Goal: Transaction & Acquisition: Book appointment/travel/reservation

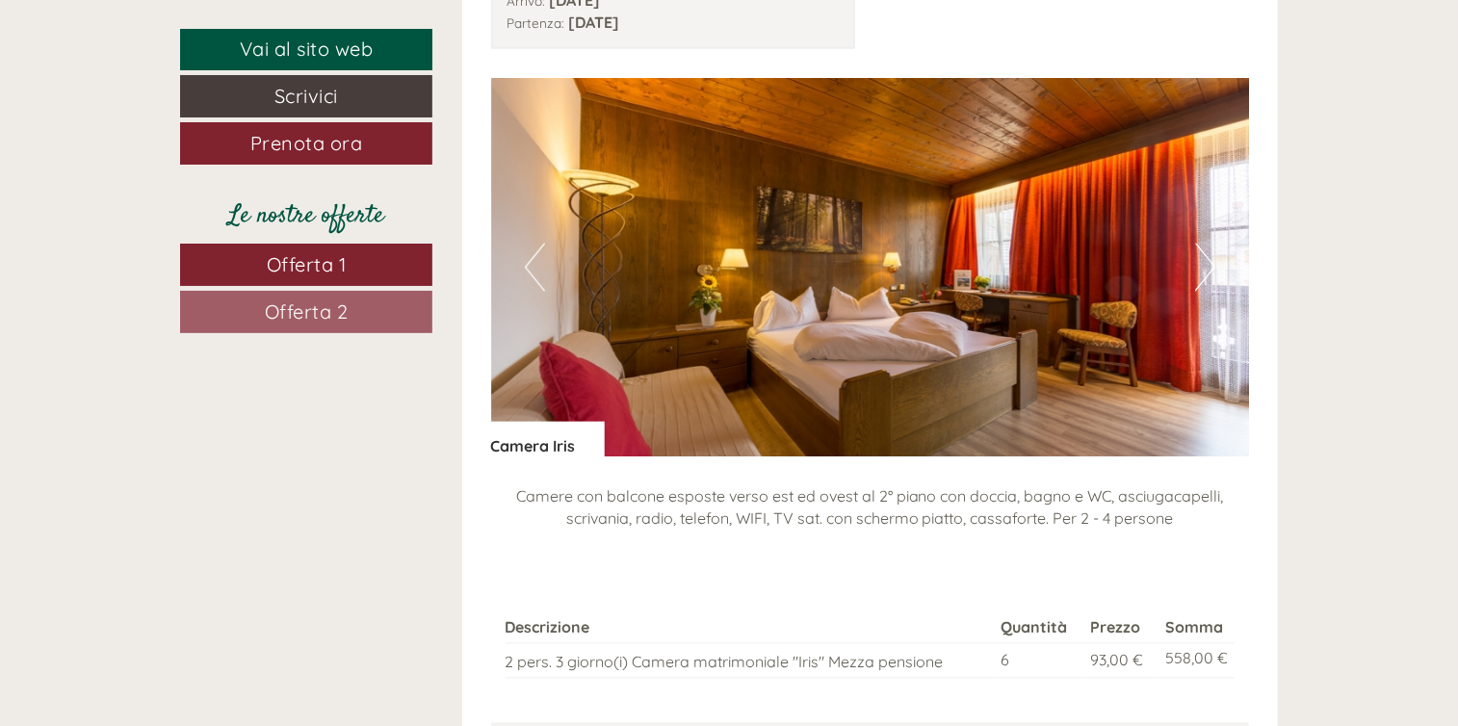
scroll to position [1733, 0]
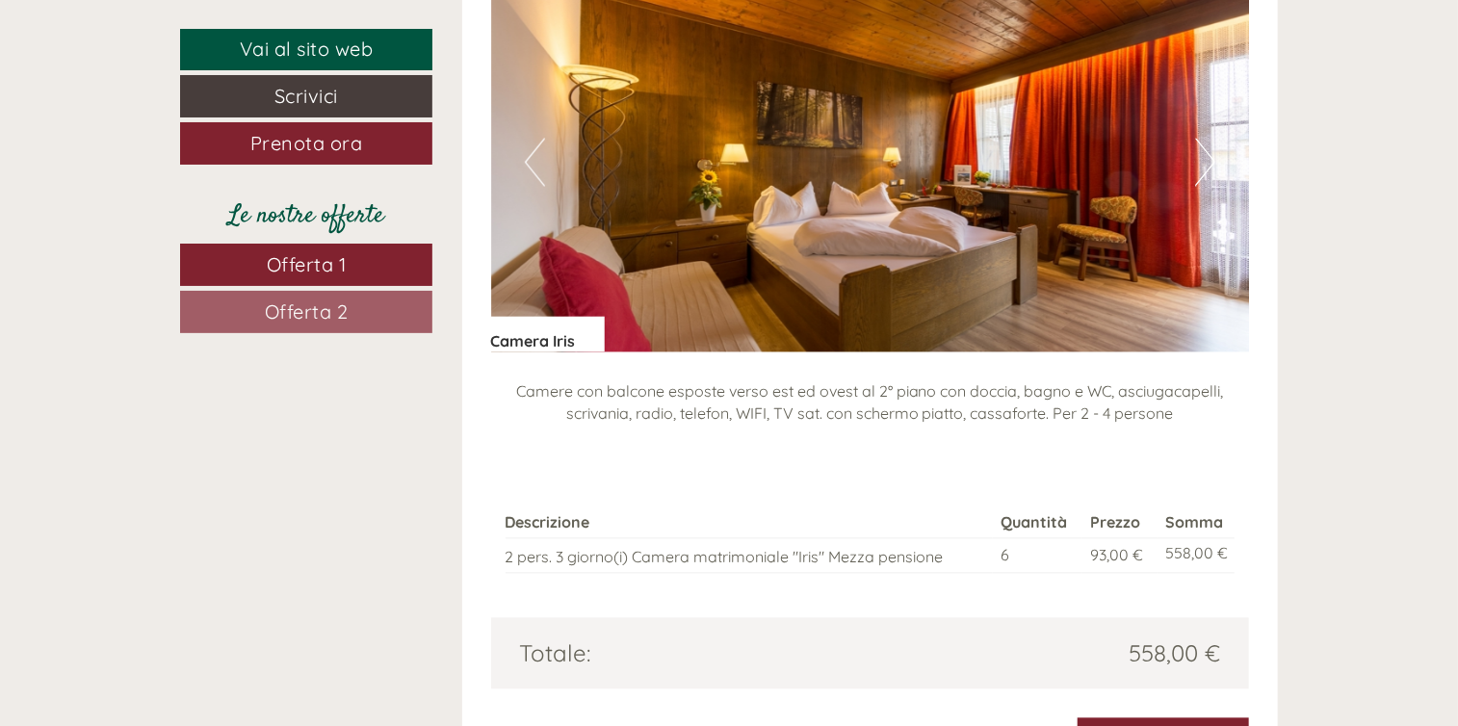
click at [1207, 160] on button "Next" at bounding box center [1205, 163] width 20 height 48
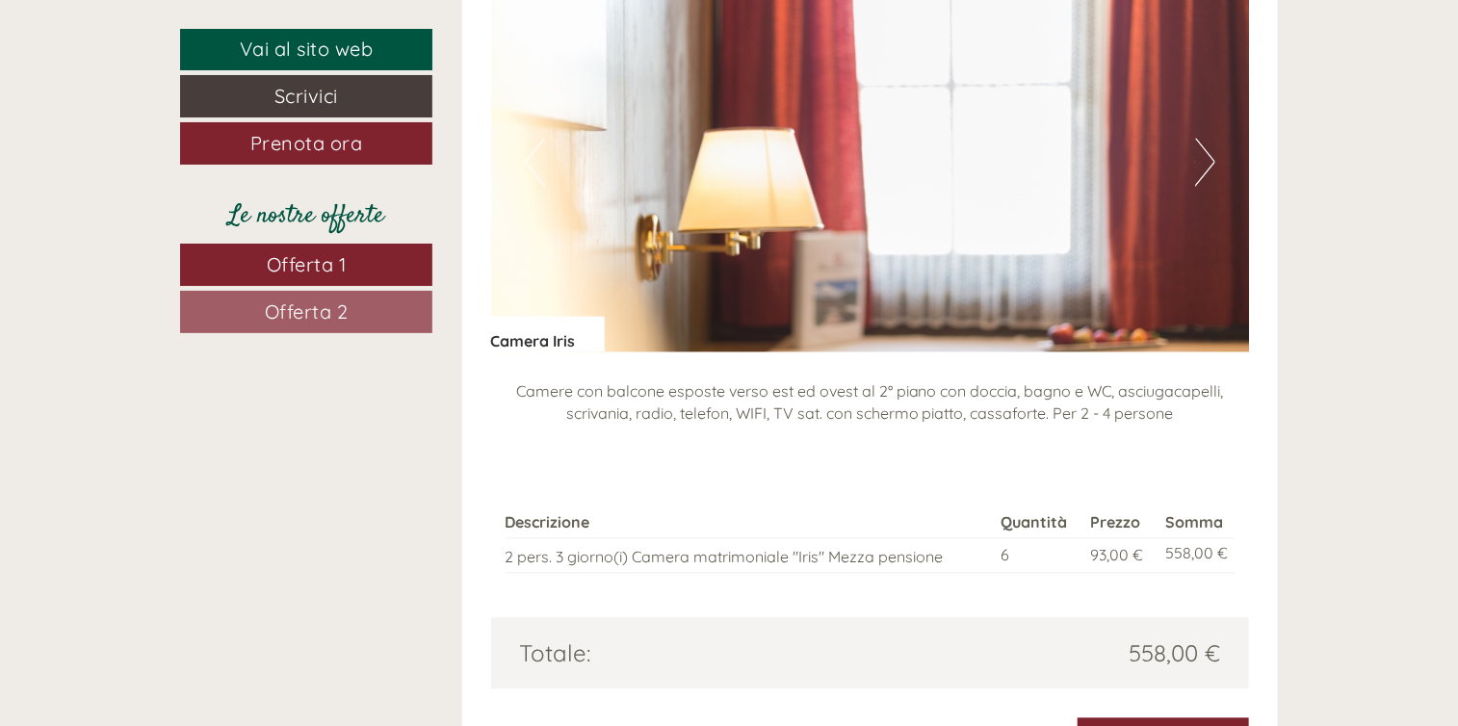
click at [1207, 160] on button "Next" at bounding box center [1205, 163] width 20 height 48
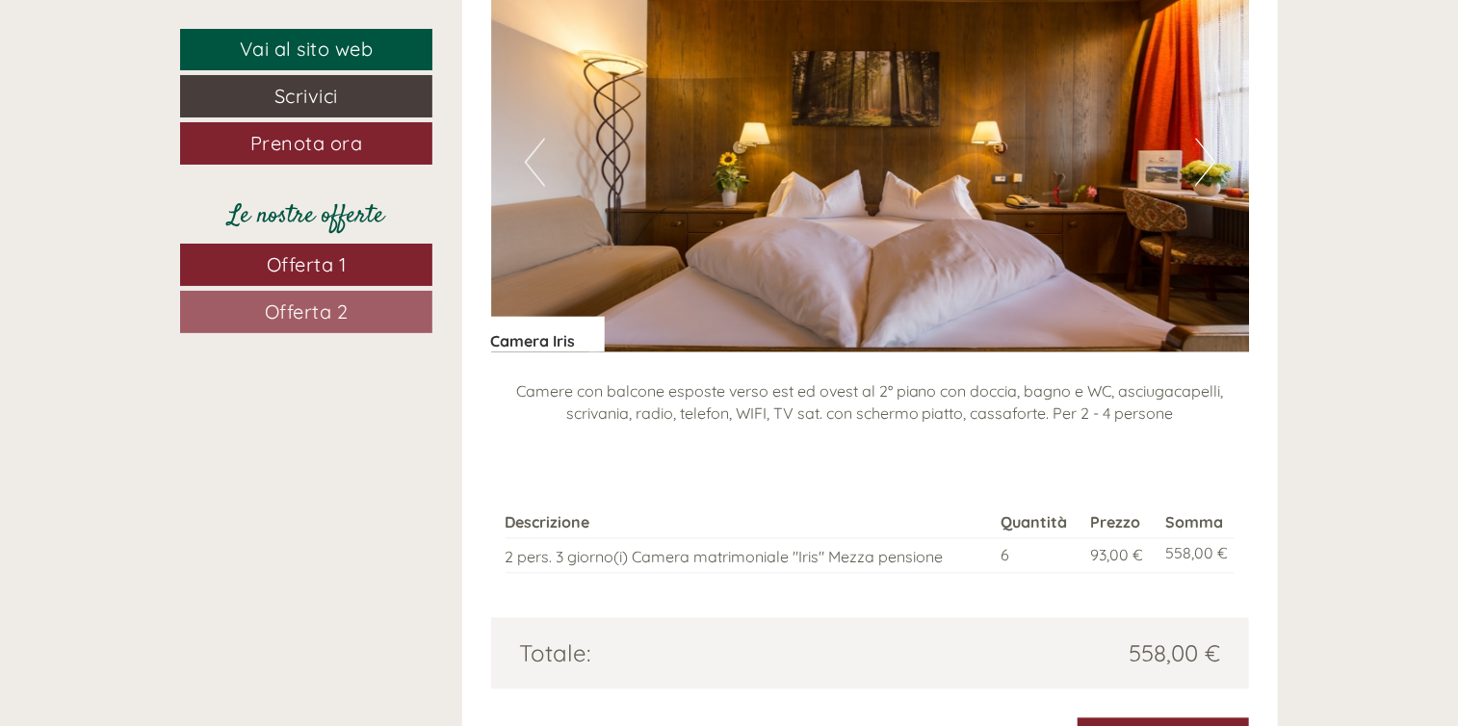
click at [1207, 160] on button "Next" at bounding box center [1205, 163] width 20 height 48
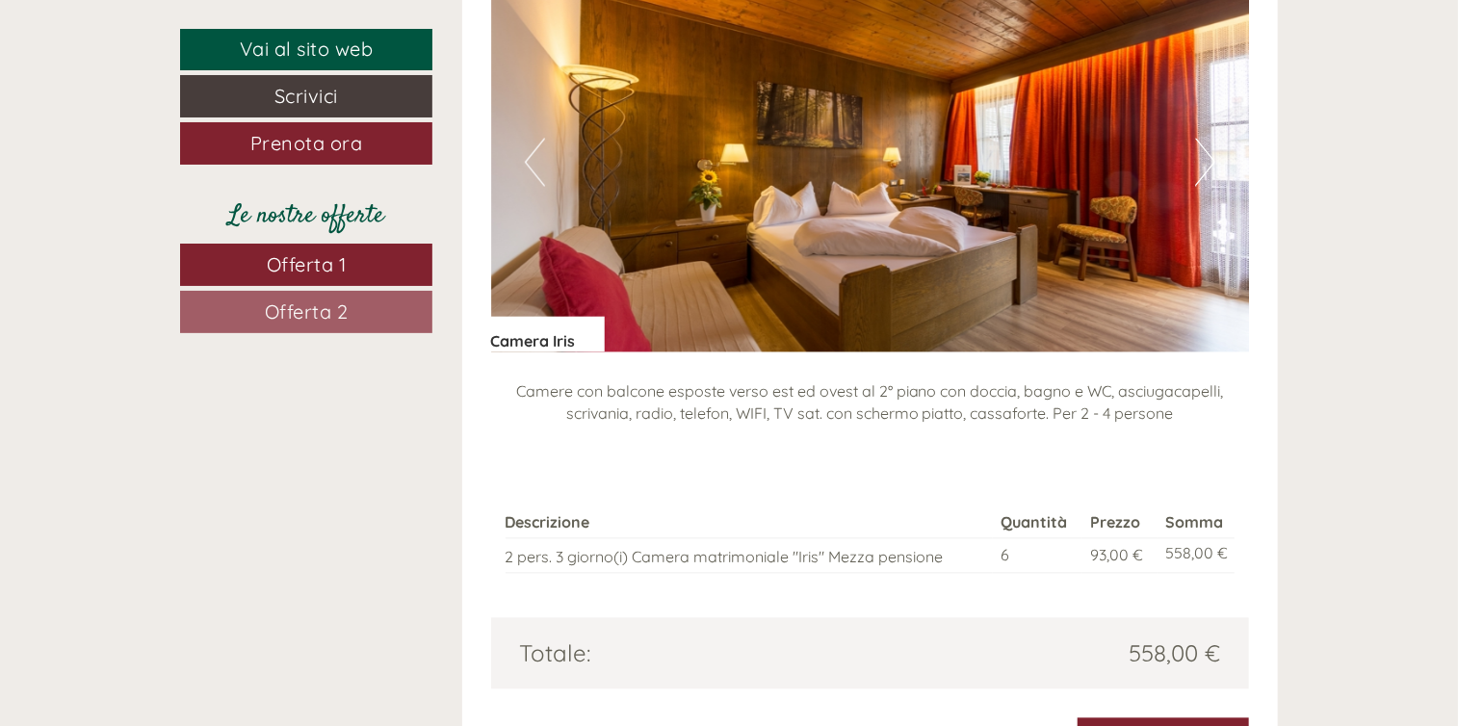
click at [1207, 160] on button "Next" at bounding box center [1205, 163] width 20 height 48
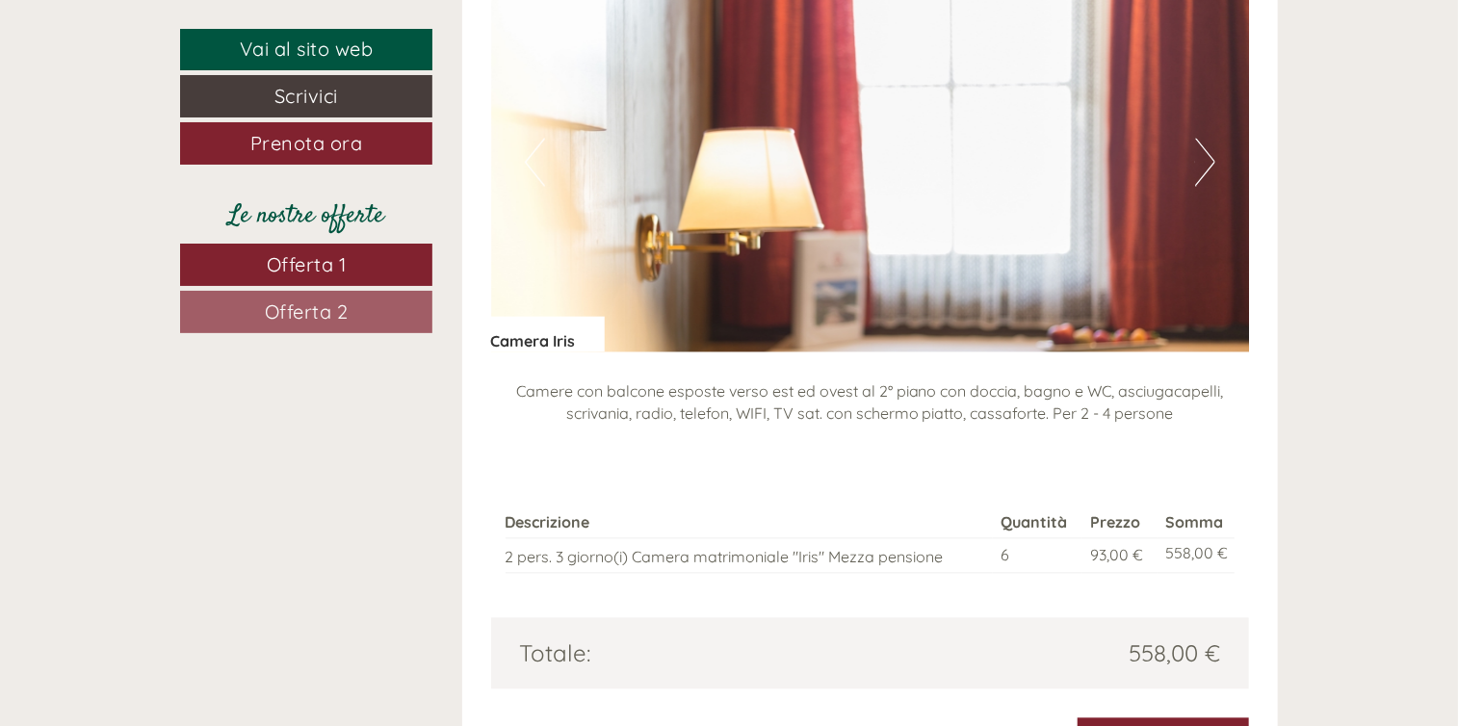
click at [1207, 160] on button "Next" at bounding box center [1205, 163] width 20 height 48
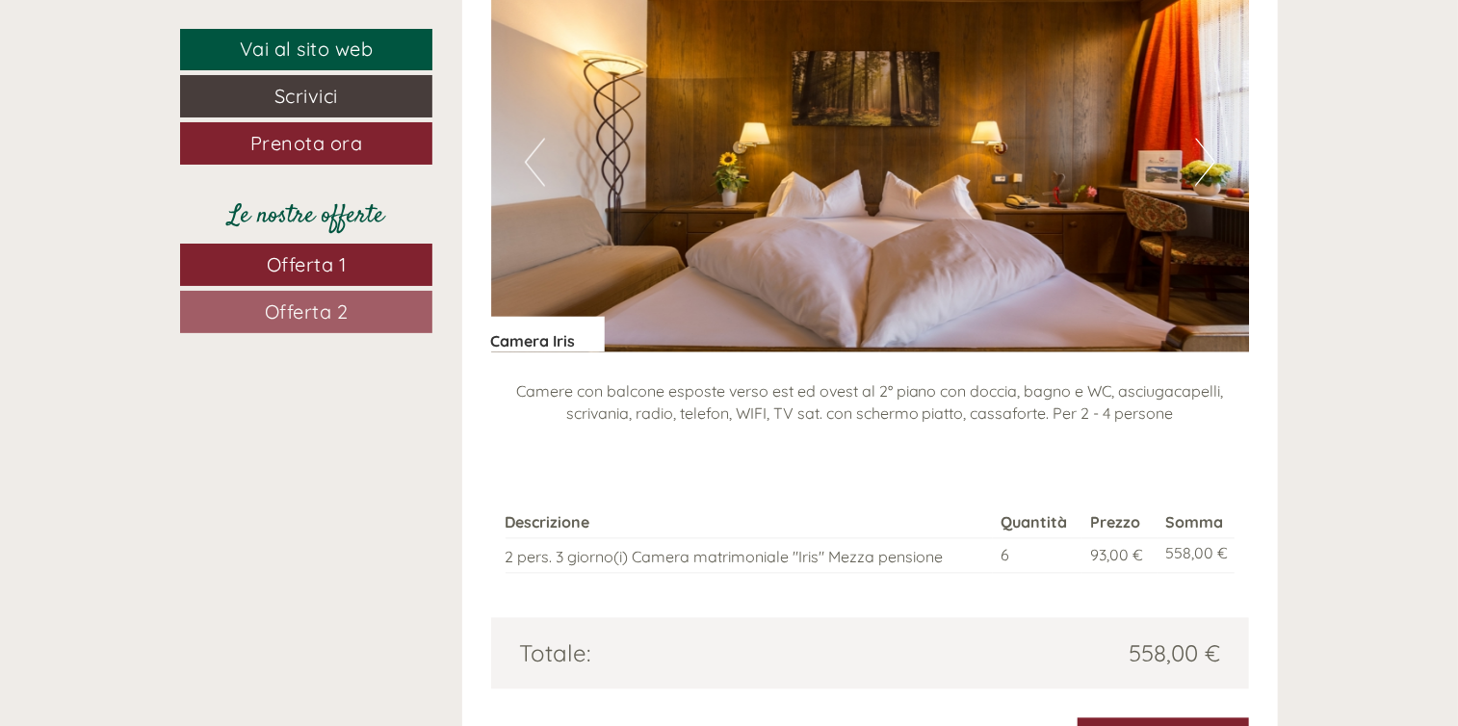
click at [1207, 160] on button "Next" at bounding box center [1205, 163] width 20 height 48
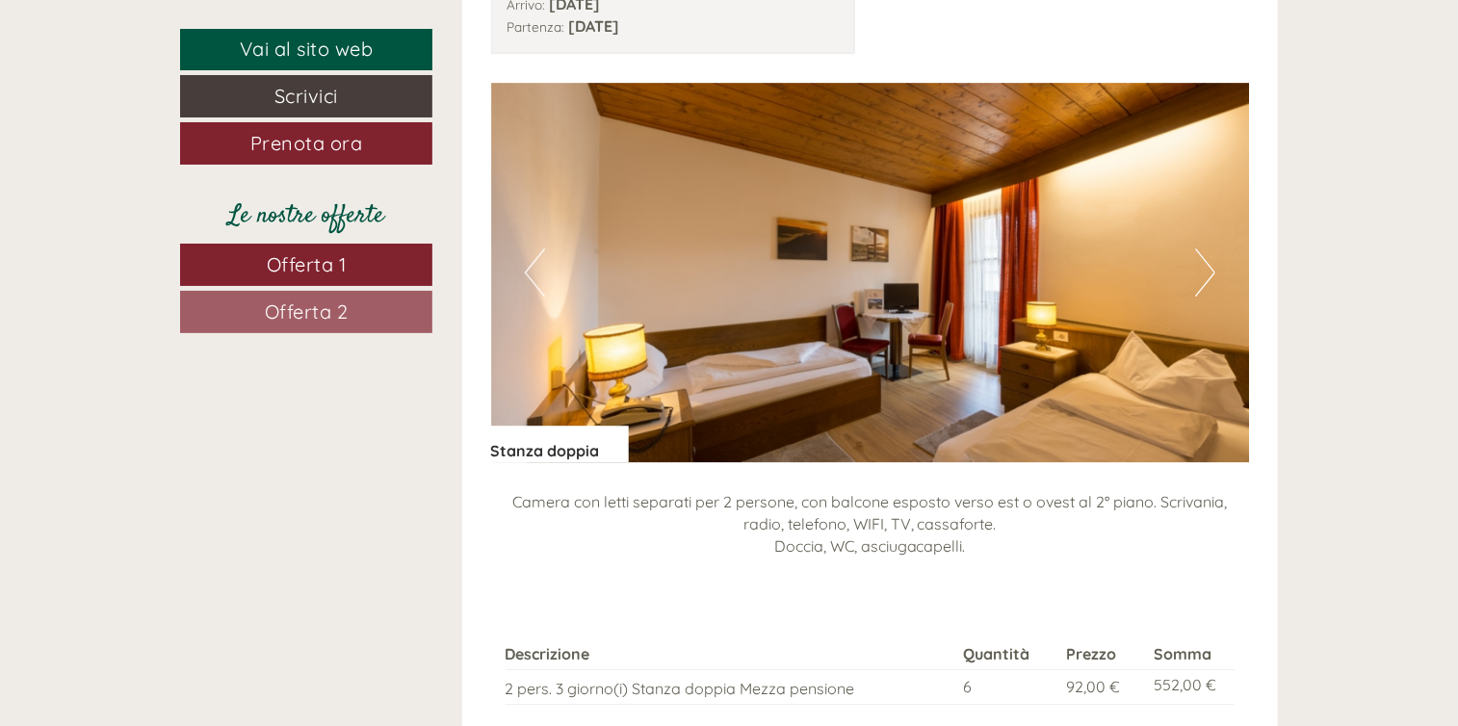
scroll to position [2888, 0]
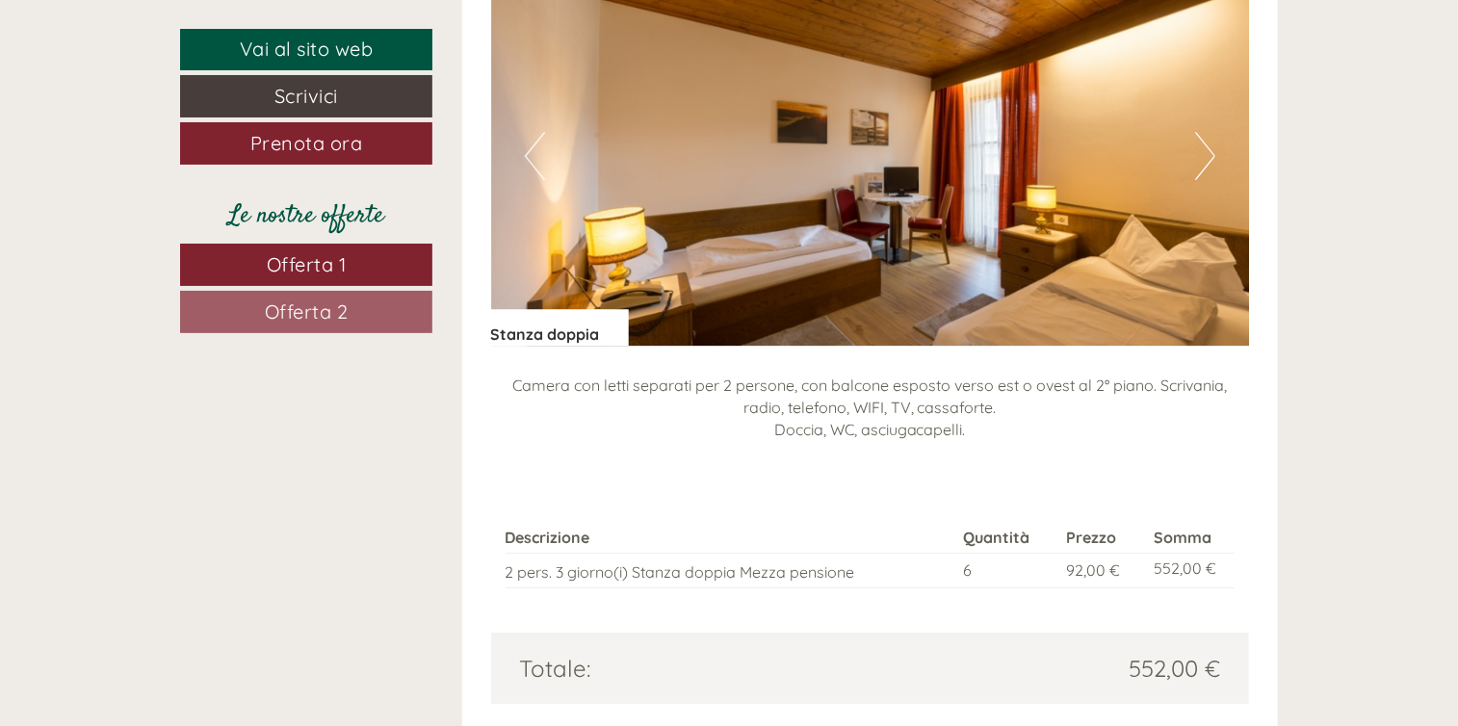
click at [1194, 163] on img at bounding box center [870, 155] width 759 height 379
click at [1205, 154] on button "Next" at bounding box center [1205, 156] width 20 height 48
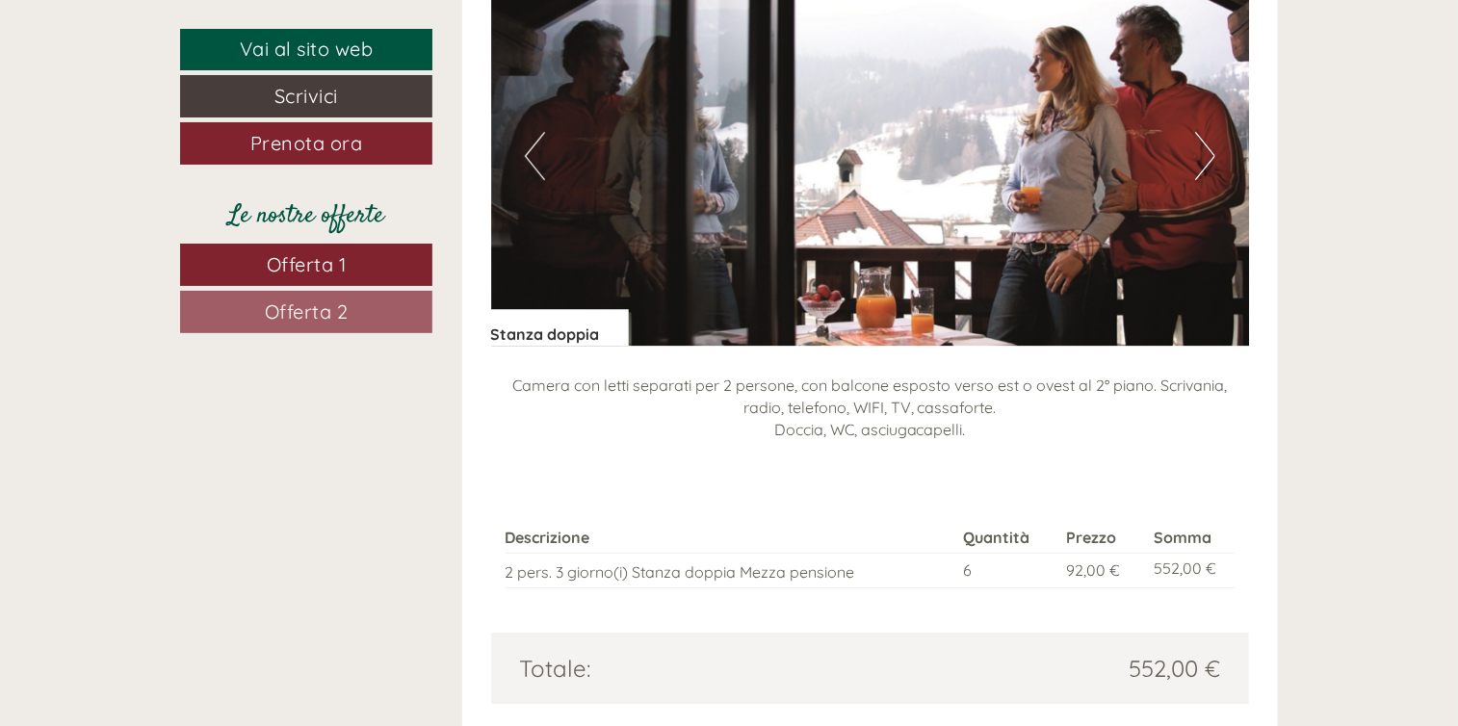
click at [1202, 156] on button "Next" at bounding box center [1205, 156] width 20 height 48
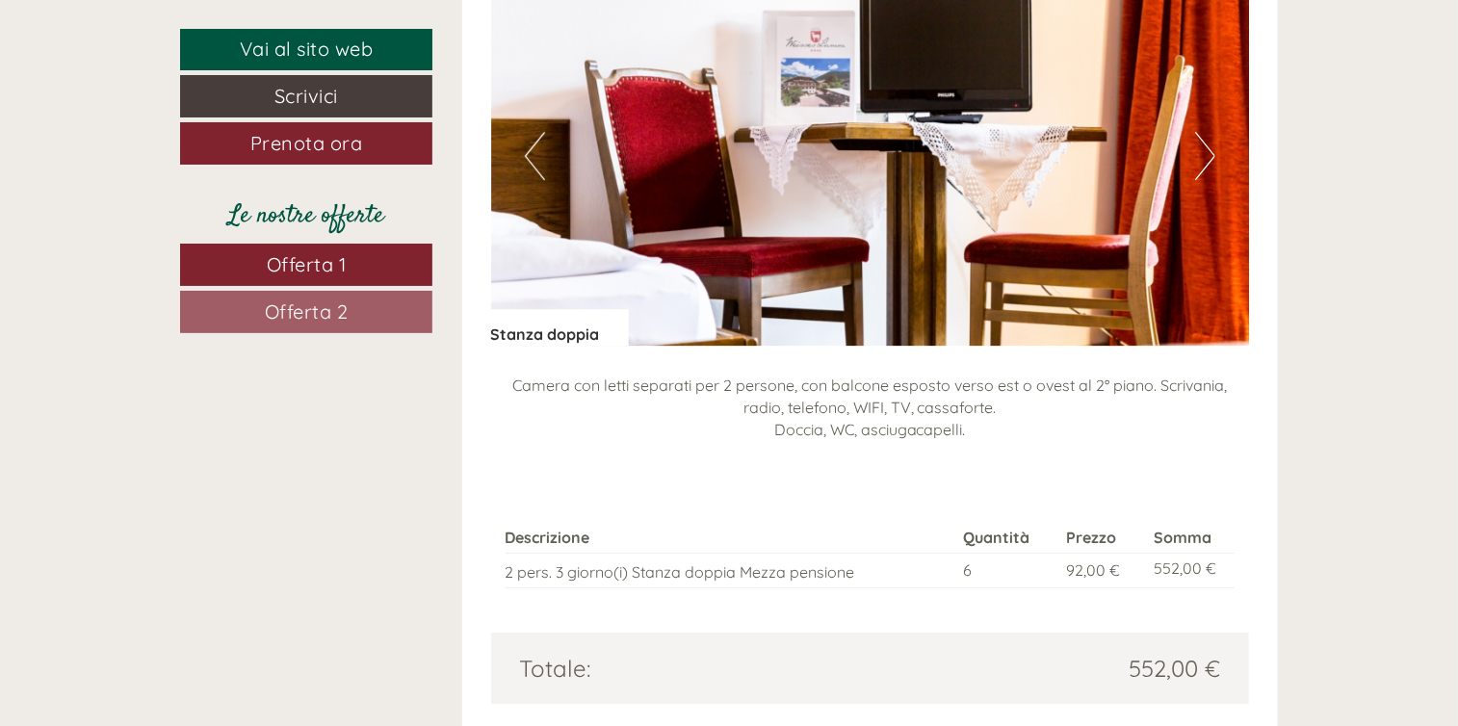
click at [1202, 156] on button "Next" at bounding box center [1205, 156] width 20 height 48
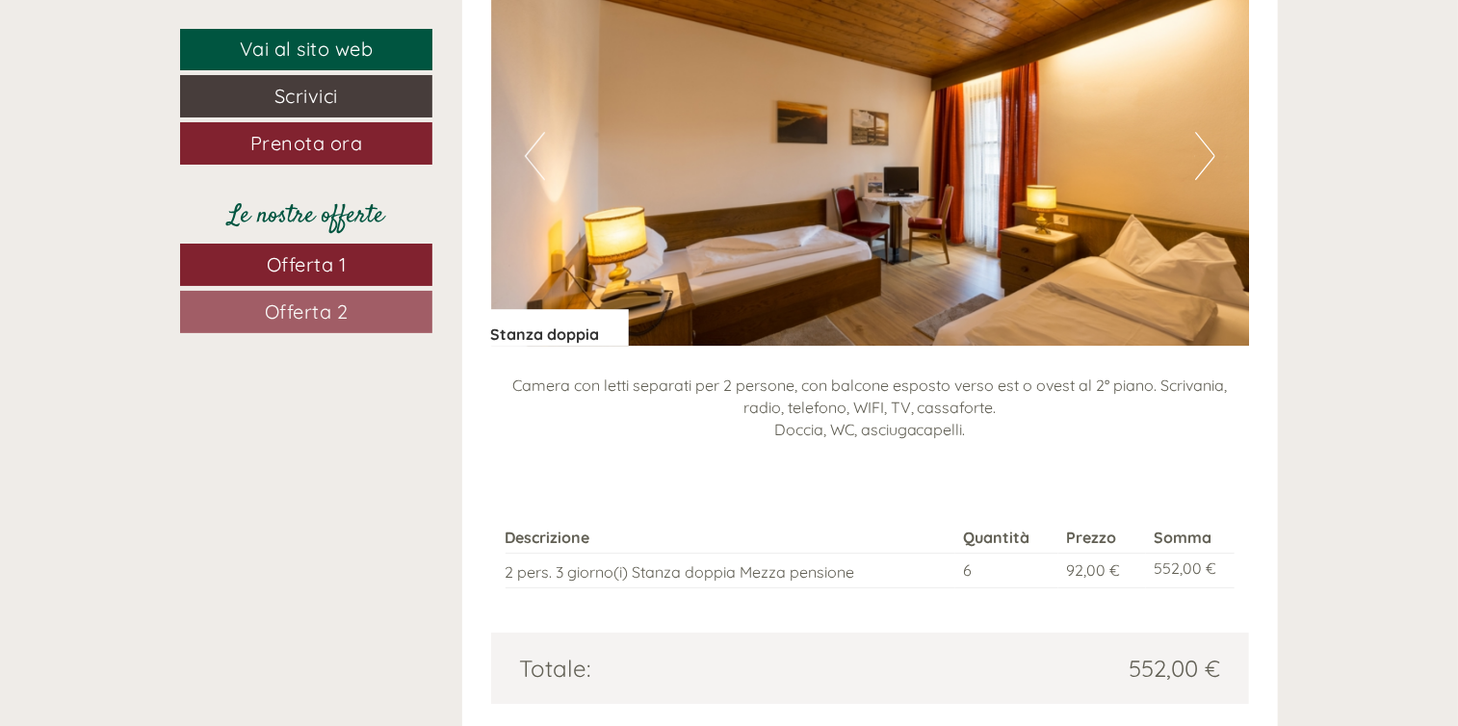
click at [1202, 156] on button "Next" at bounding box center [1205, 156] width 20 height 48
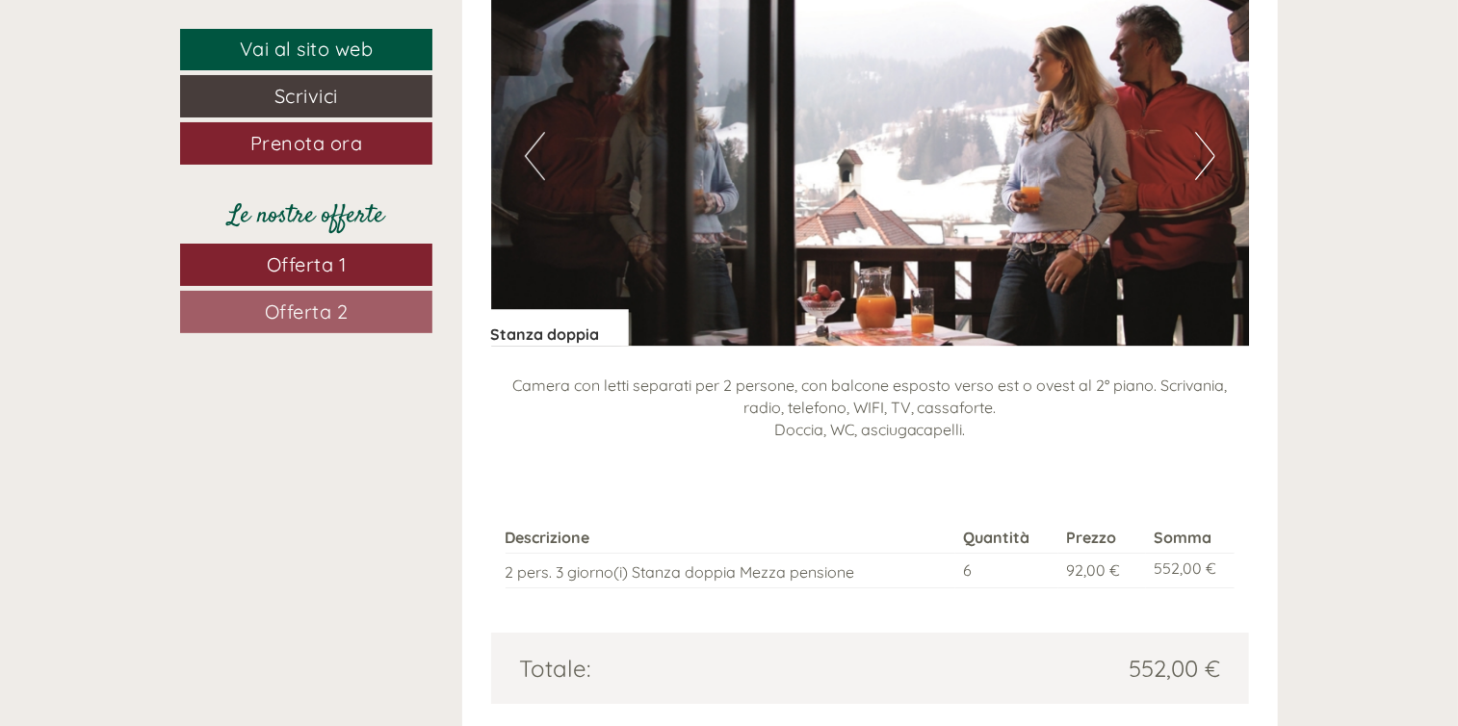
click at [1202, 156] on button "Next" at bounding box center [1205, 156] width 20 height 48
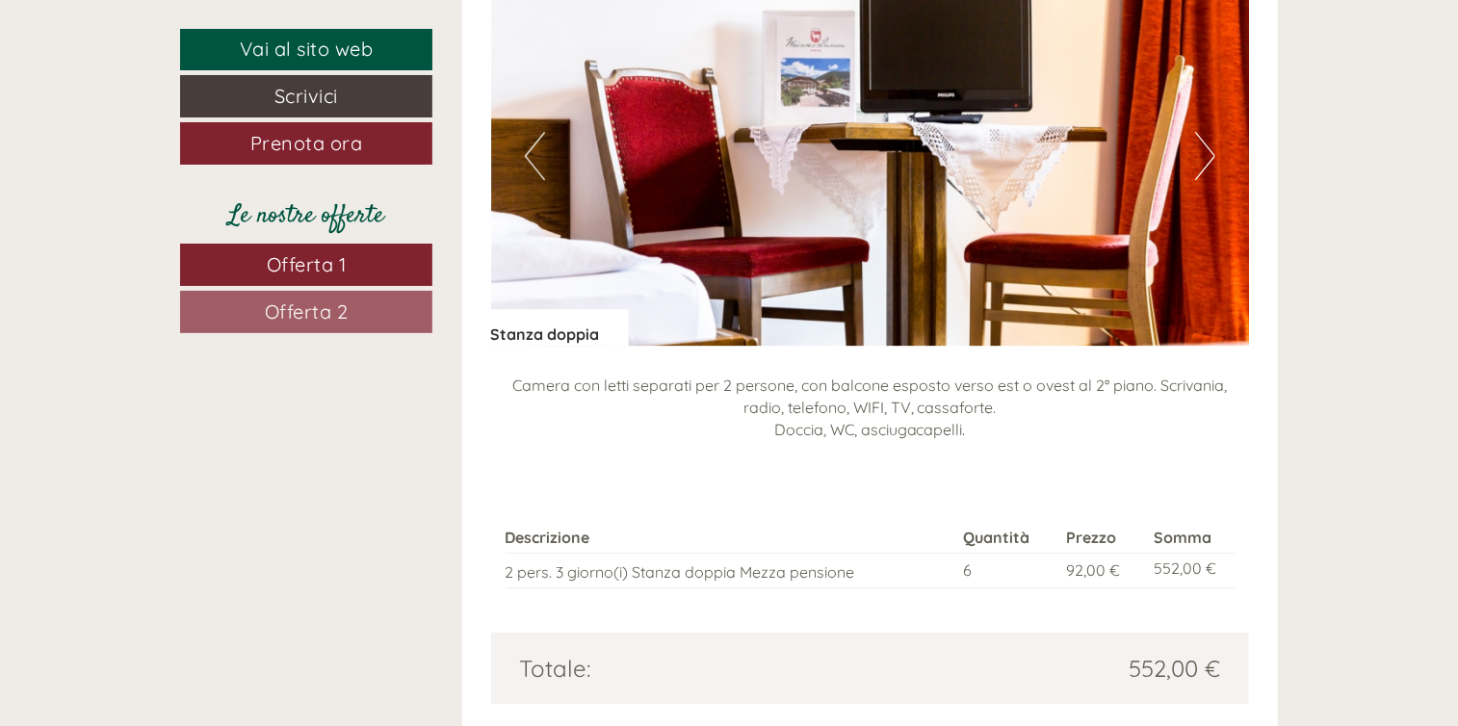
click at [1202, 156] on button "Next" at bounding box center [1205, 156] width 20 height 48
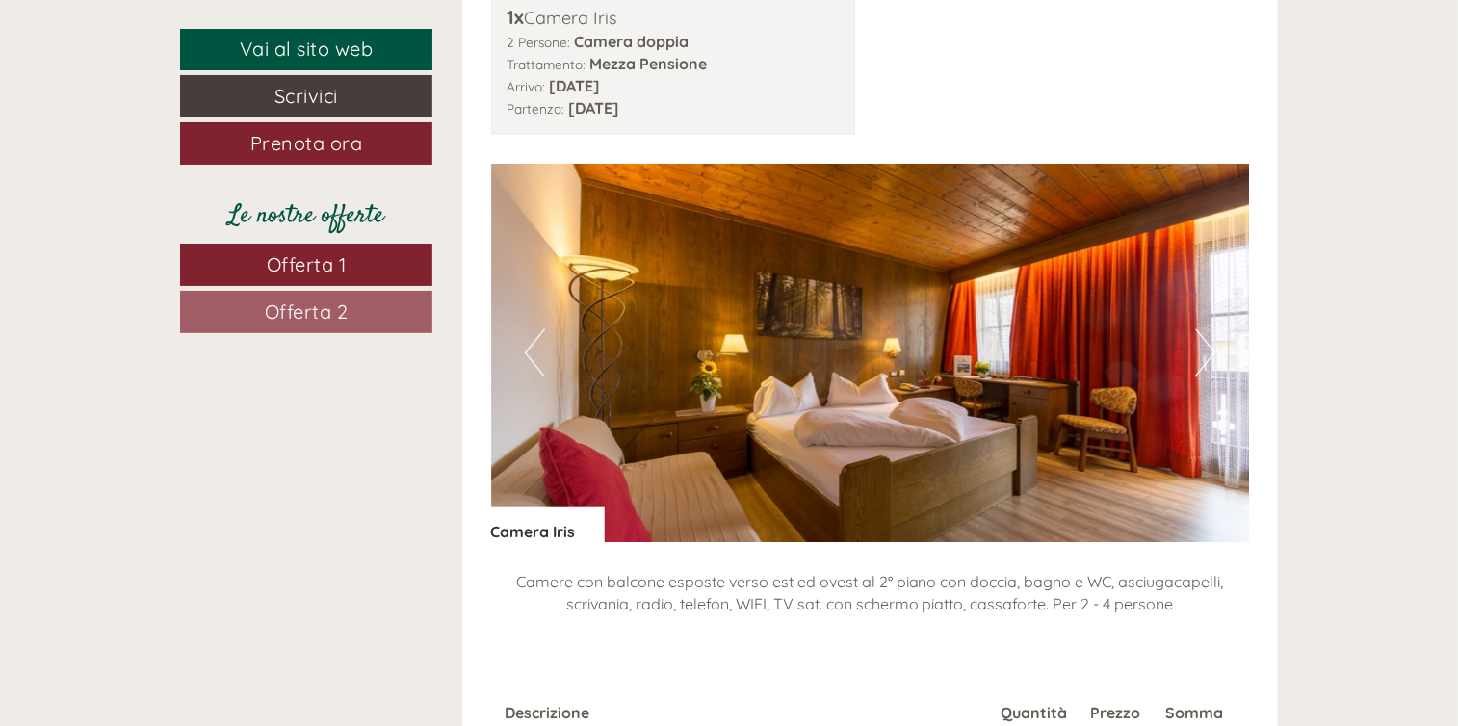
scroll to position [1540, 0]
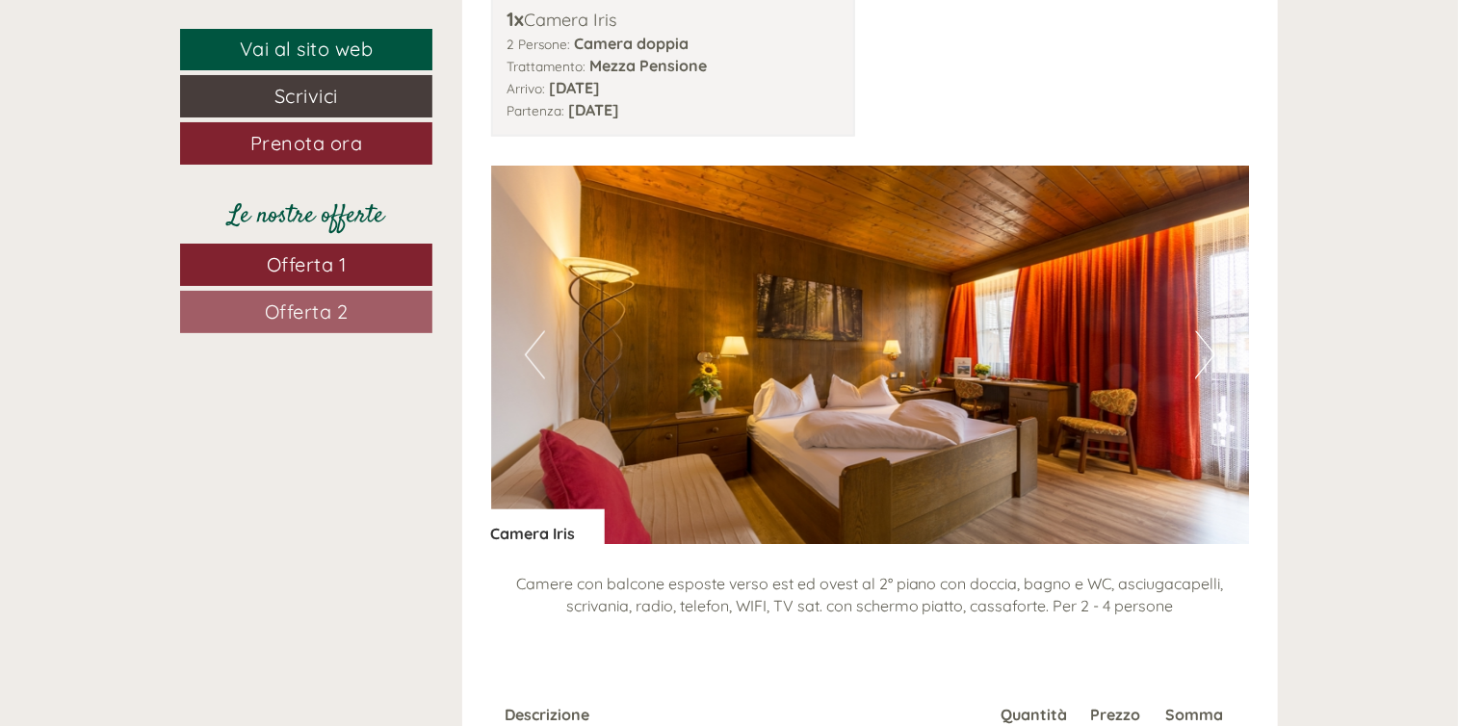
click at [347, 265] on span "Offerta 1" at bounding box center [307, 264] width 80 height 24
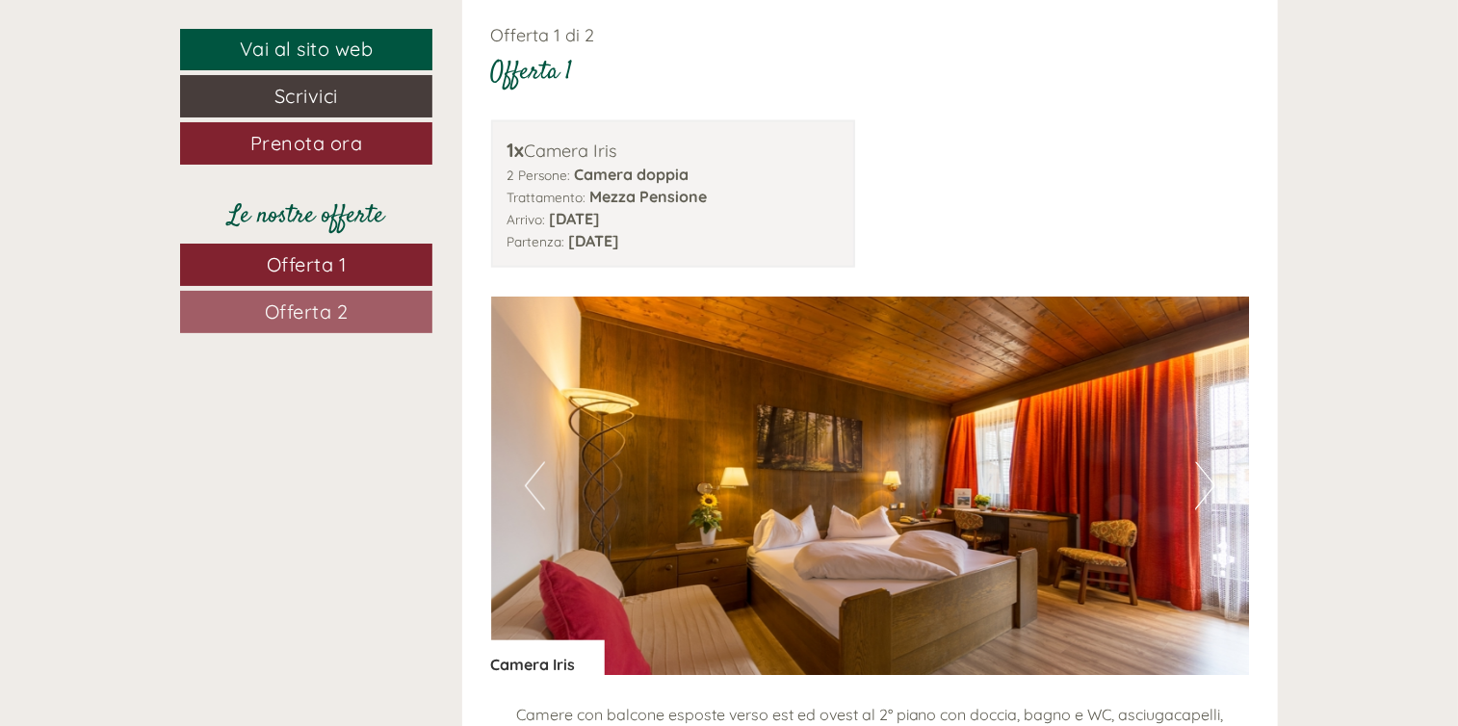
scroll to position [1404, 0]
